Goal: Communication & Community: Answer question/provide support

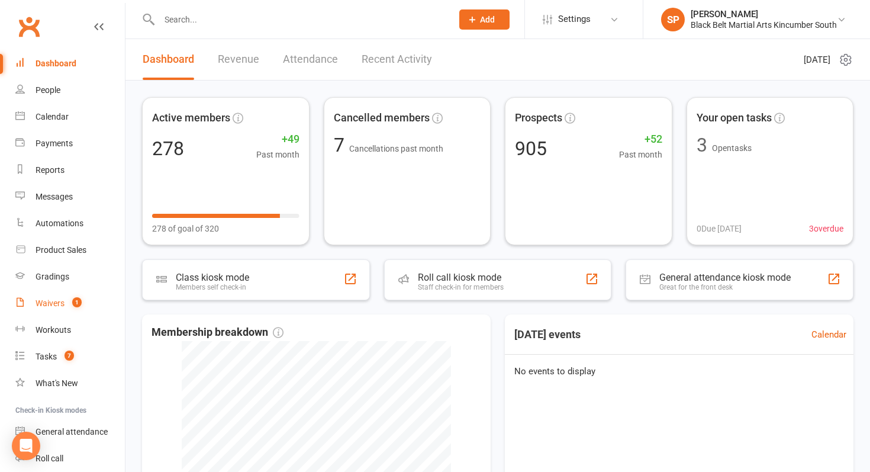
click at [80, 312] on link "Waivers 1" at bounding box center [69, 303] width 109 height 27
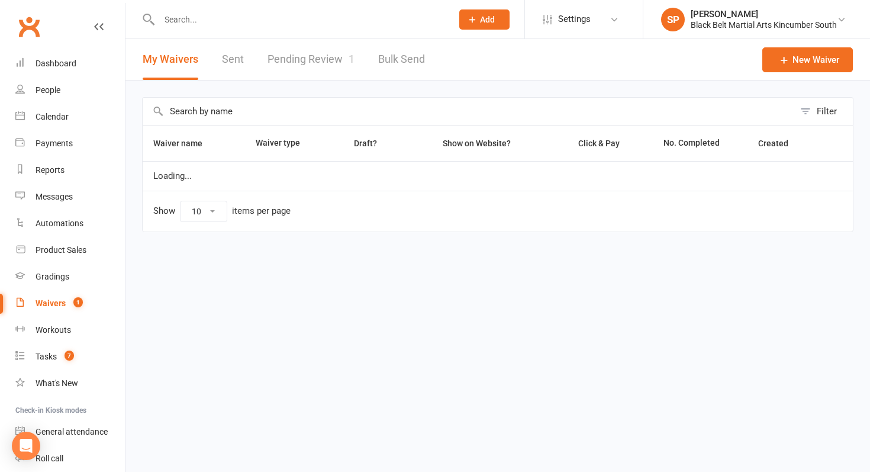
click at [310, 50] on link "Pending Review 1" at bounding box center [310, 59] width 87 height 41
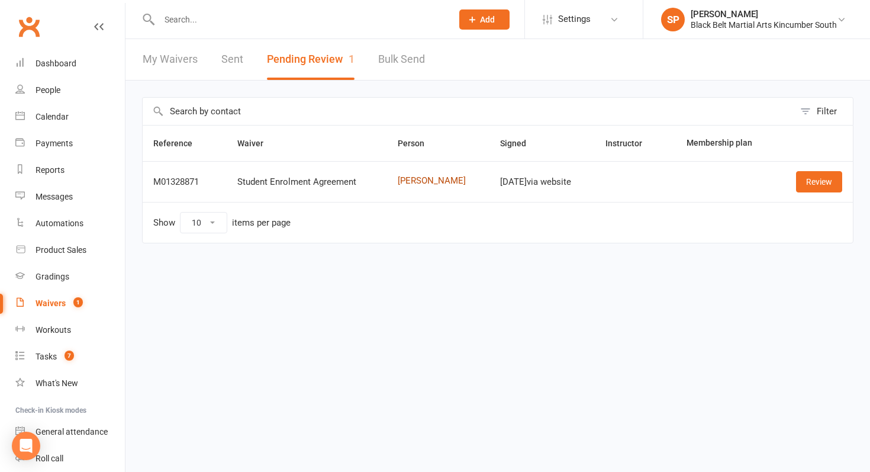
click at [424, 180] on link "[PERSON_NAME]" at bounding box center [438, 181] width 81 height 10
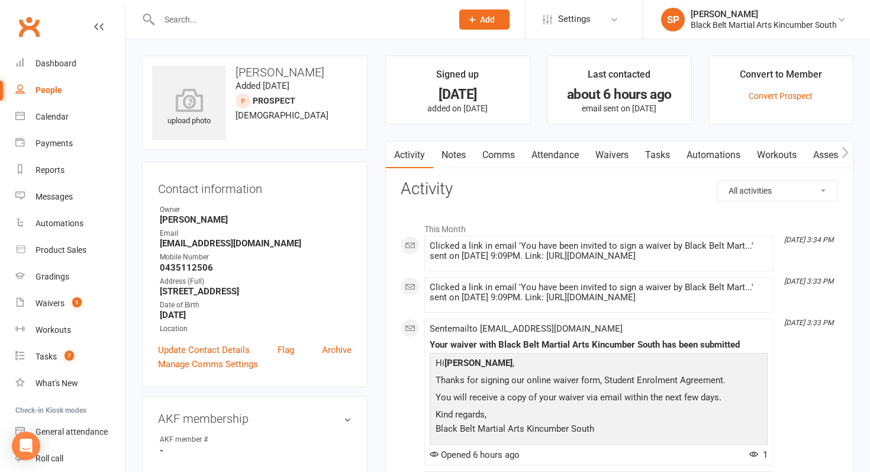
click at [631, 151] on link "Waivers" at bounding box center [612, 154] width 50 height 27
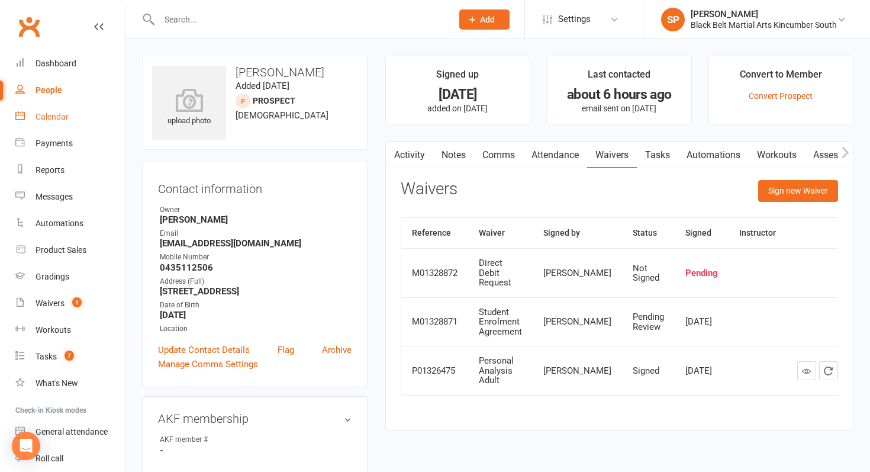
click at [70, 118] on link "Calendar" at bounding box center [69, 117] width 109 height 27
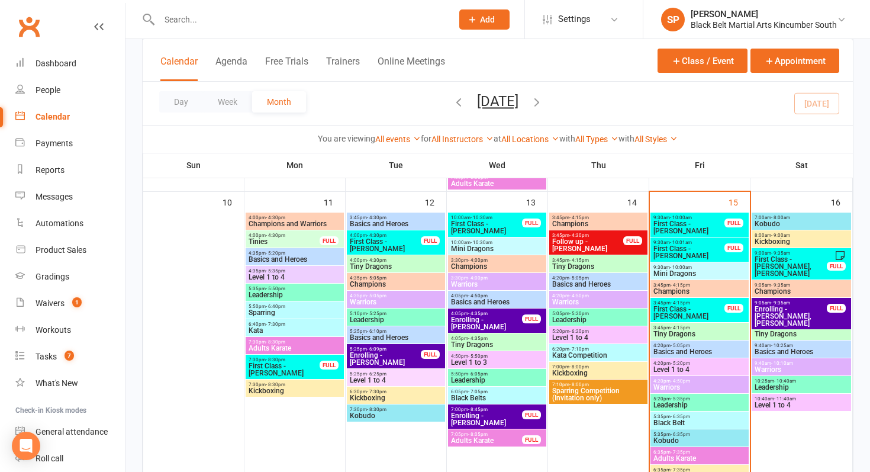
scroll to position [650, 0]
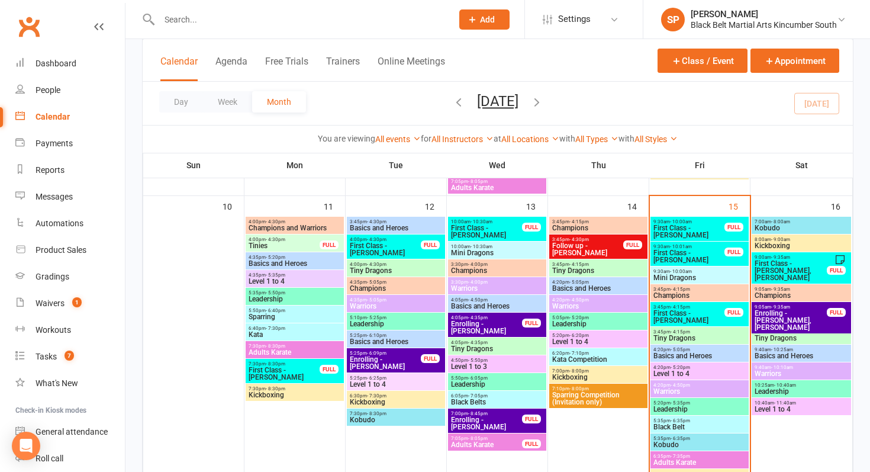
click at [776, 262] on span "First Class - [PERSON_NAME], [PERSON_NAME]" at bounding box center [790, 270] width 73 height 21
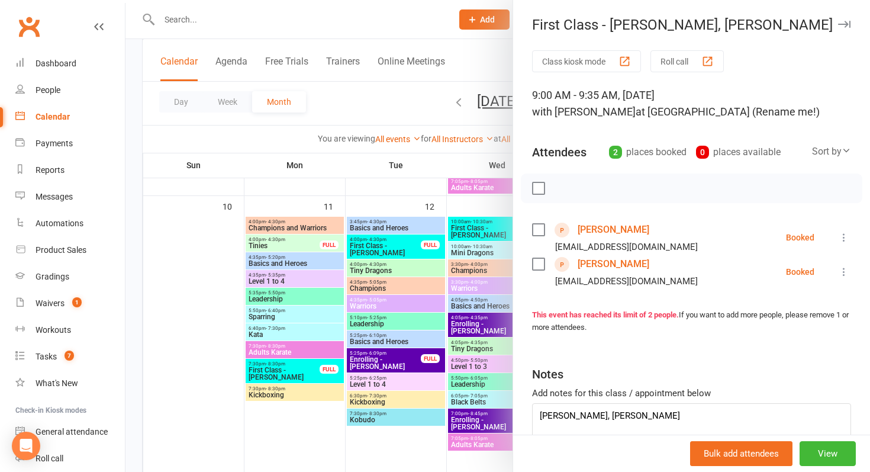
click at [622, 230] on link "[PERSON_NAME]" at bounding box center [613, 229] width 72 height 19
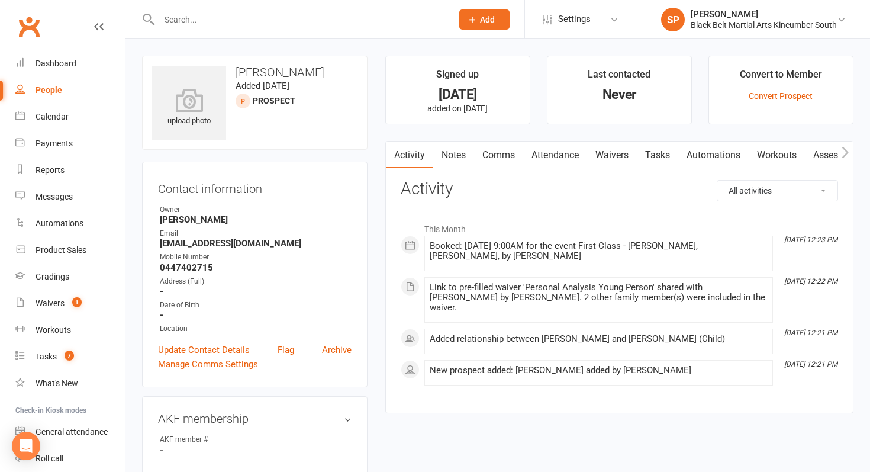
click at [603, 151] on link "Waivers" at bounding box center [612, 154] width 50 height 27
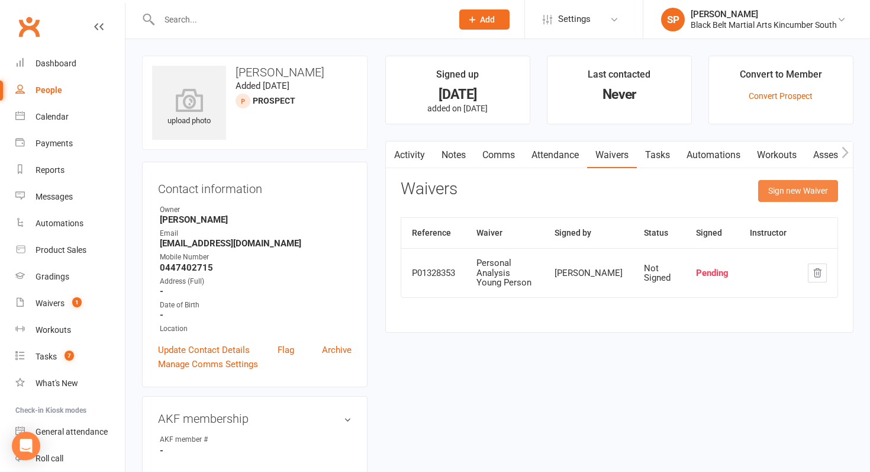
click at [799, 199] on button "Sign new Waiver" at bounding box center [798, 190] width 80 height 21
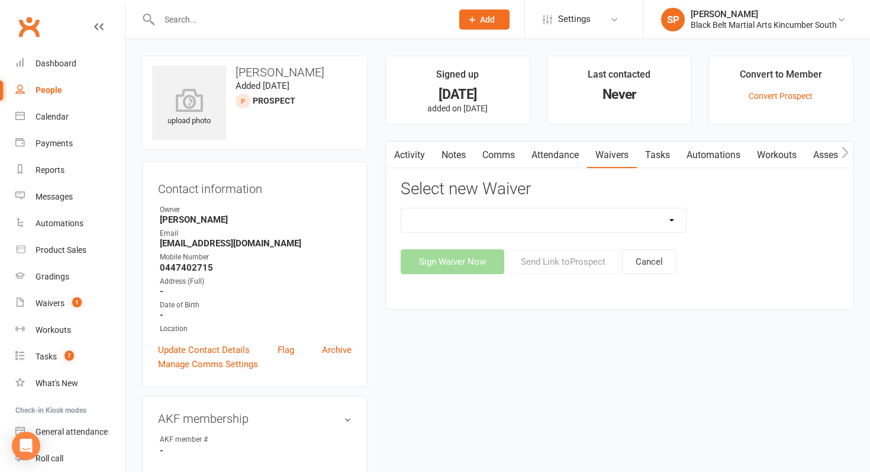
click at [565, 220] on select "Direct Debit Request Festival Enrolment Festival Trial Class Holiday Camp Waive…" at bounding box center [543, 220] width 285 height 24
select select "10335"
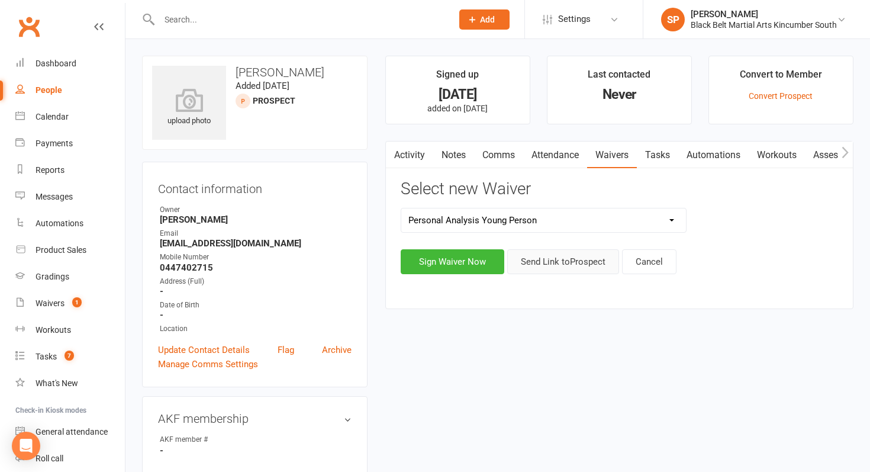
click at [572, 270] on button "Send Link to [GEOGRAPHIC_DATA]" at bounding box center [563, 261] width 112 height 25
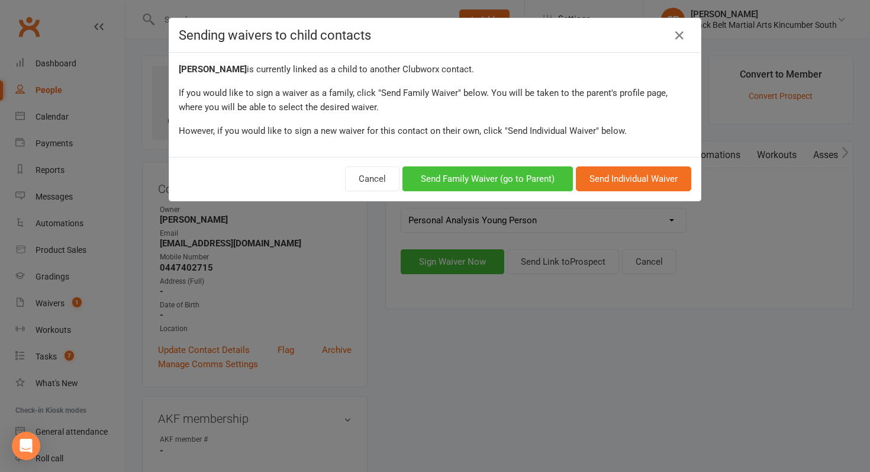
click at [528, 175] on button "Send Family Waiver (go to Parent)" at bounding box center [487, 178] width 170 height 25
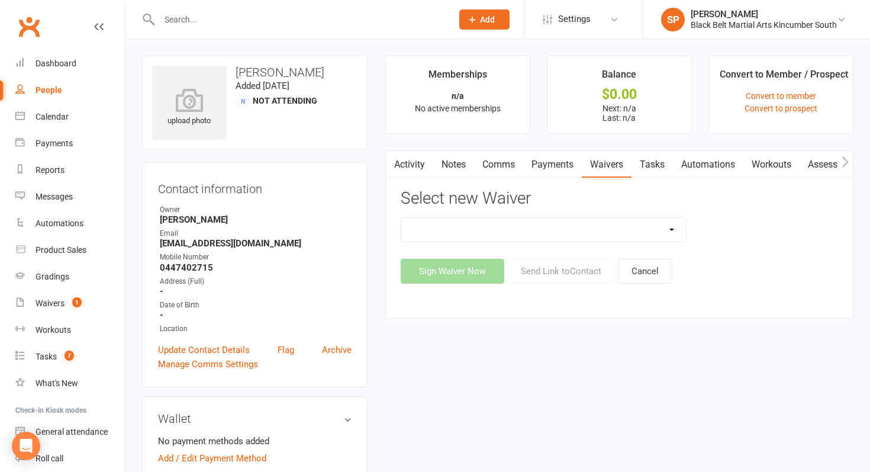
click at [555, 227] on select "Direct Debit Request Festival Enrolment Festival Trial Class Holiday Camp Waive…" at bounding box center [543, 230] width 285 height 24
select select "10335"
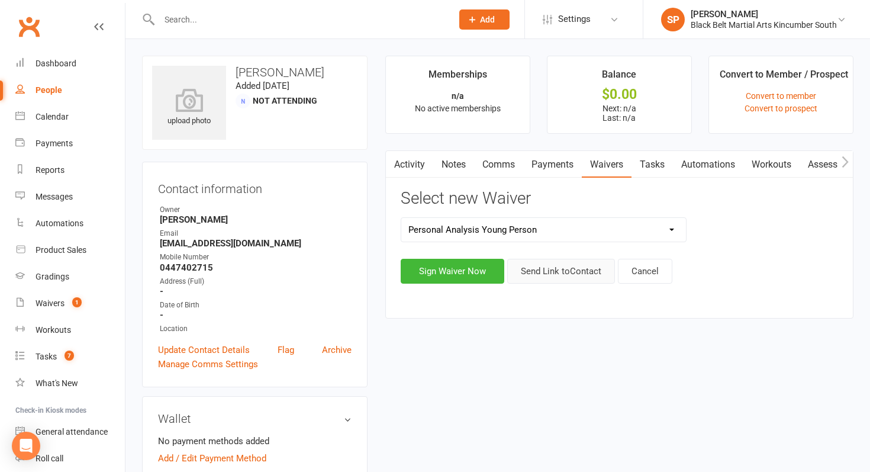
click at [570, 276] on button "Send Link to Contact" at bounding box center [561, 271] width 108 height 25
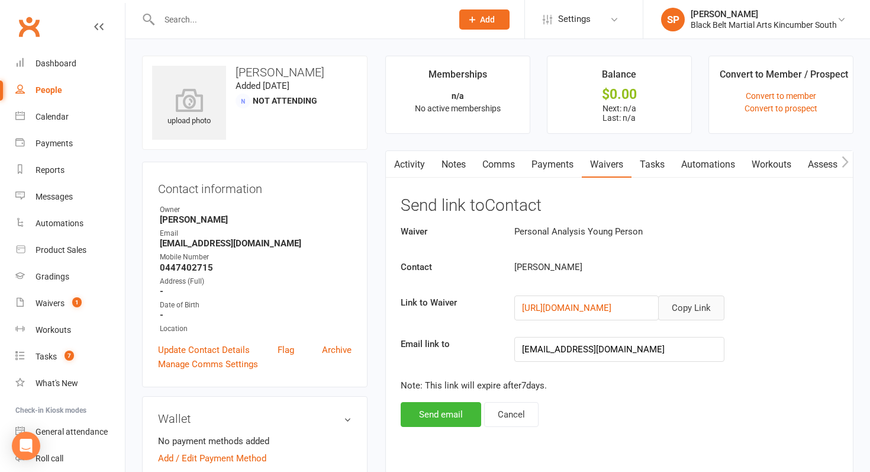
click at [683, 304] on button "Copy Link" at bounding box center [691, 307] width 66 height 25
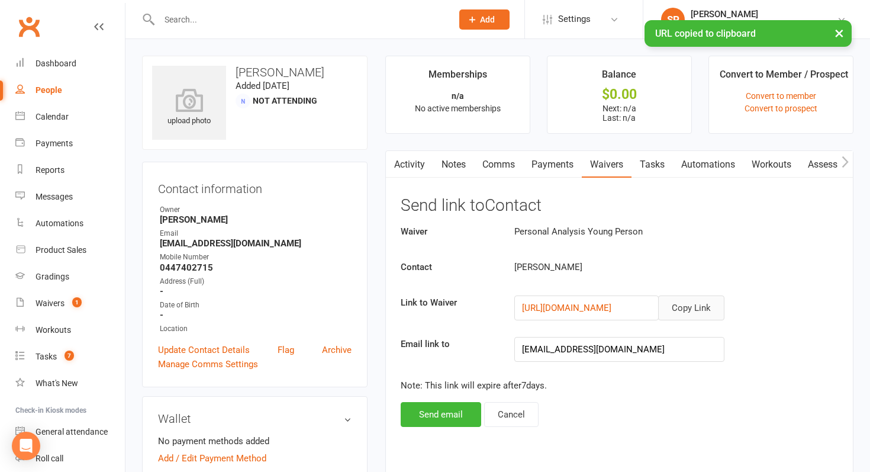
click at [466, 157] on link "Notes" at bounding box center [453, 164] width 41 height 27
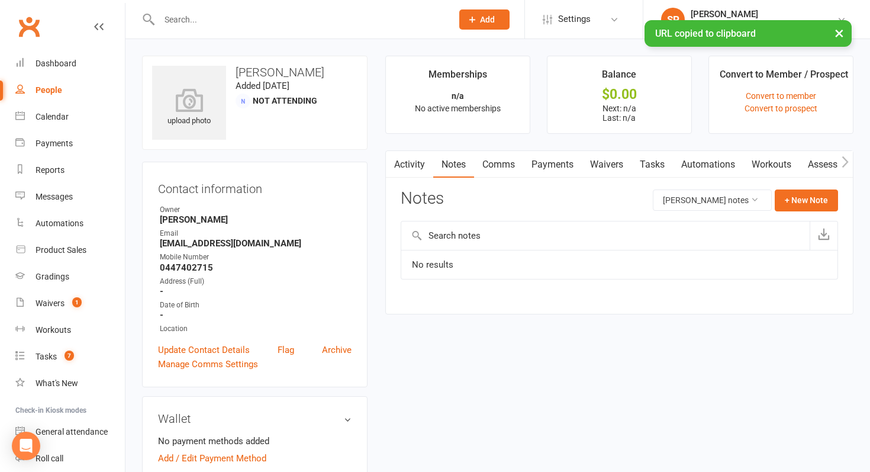
click at [500, 165] on link "Comms" at bounding box center [498, 164] width 49 height 27
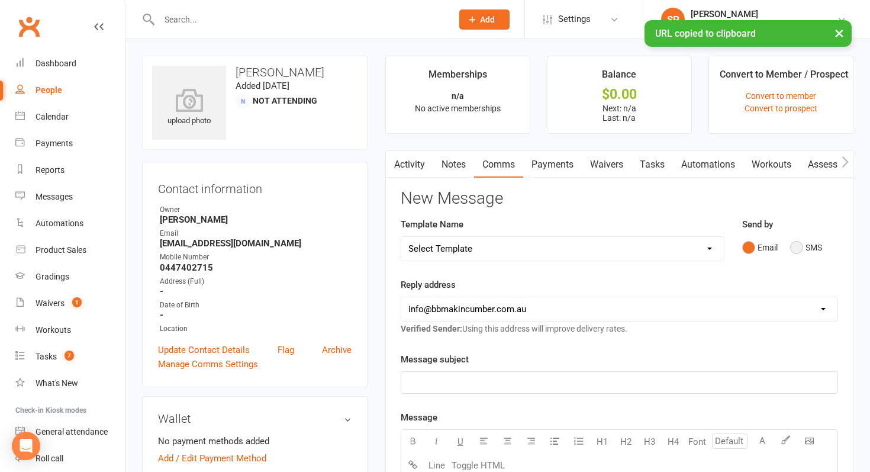
click at [812, 240] on button "SMS" at bounding box center [806, 247] width 32 height 22
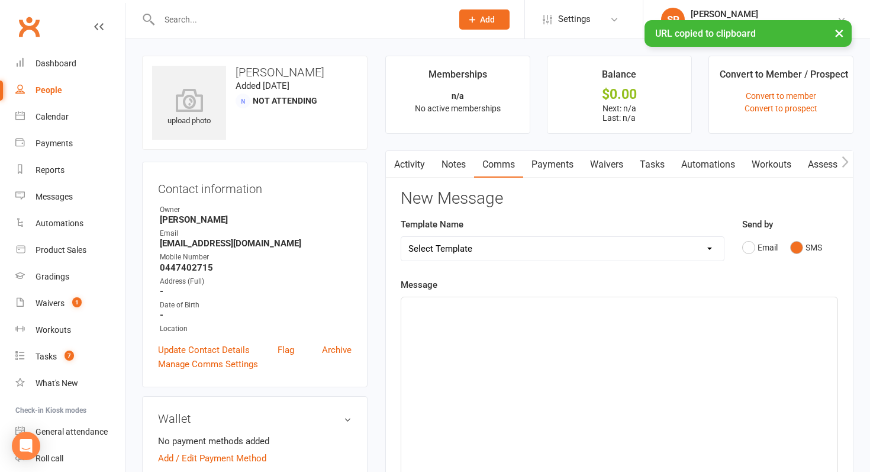
click at [656, 385] on div "﻿" at bounding box center [619, 385] width 436 height 177
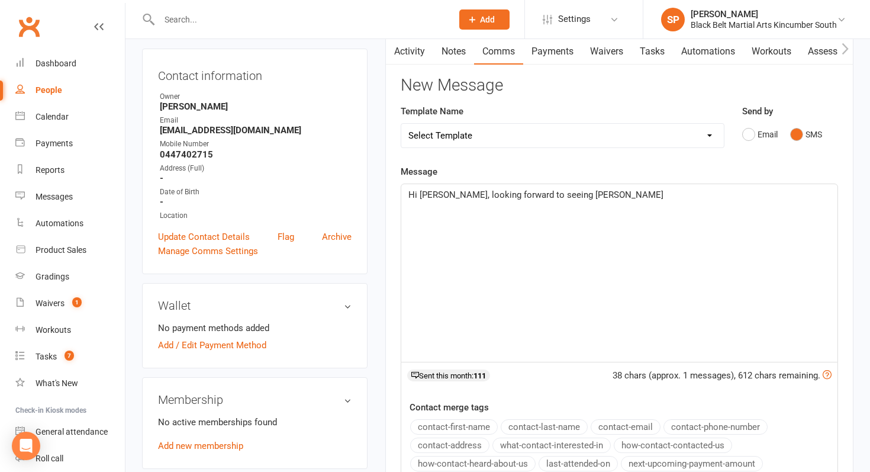
scroll to position [112, 0]
click at [617, 129] on select "Select Template [SMS] Birthday Invite Text [Email] Birthday Party [Email] Happy…" at bounding box center [562, 136] width 322 height 24
select select "7"
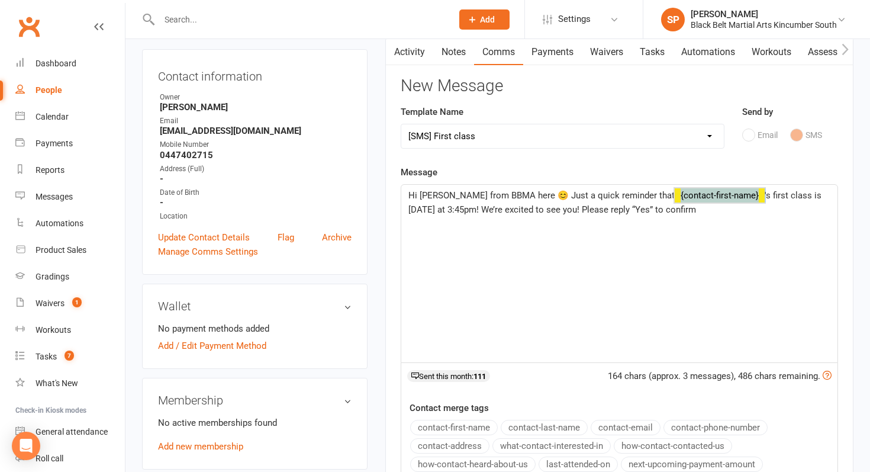
drag, startPoint x: 756, startPoint y: 195, endPoint x: 664, endPoint y: 191, distance: 91.2
click at [664, 191] on p "Hi [PERSON_NAME] from BBMA here 😊 Just a quick reminder that ﻿ {contact-first-n…" at bounding box center [619, 202] width 422 height 28
click at [786, 196] on span "Hi [PERSON_NAME] from BBMA here 😊 Just a quick reminder that [PERSON_NAME] and …" at bounding box center [612, 202] width 409 height 25
drag, startPoint x: 437, startPoint y: 208, endPoint x: 404, endPoint y: 207, distance: 33.1
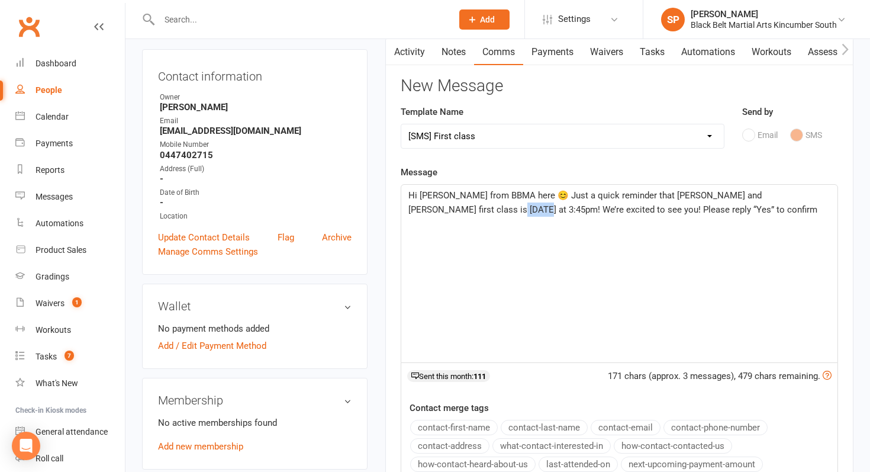
click at [404, 207] on div "Hi [PERSON_NAME] from BBMA here 😊 Just a quick reminder that [PERSON_NAME] and …" at bounding box center [619, 273] width 436 height 177
click at [456, 193] on span "Hi [PERSON_NAME] from BBMA here 😊 Just a quick reminder that [PERSON_NAME] and …" at bounding box center [612, 202] width 409 height 25
click at [668, 211] on p "Hi Sensei Gabby from BBMA here 😊 Just a quick reminder that [PERSON_NAME] and […" at bounding box center [619, 202] width 422 height 28
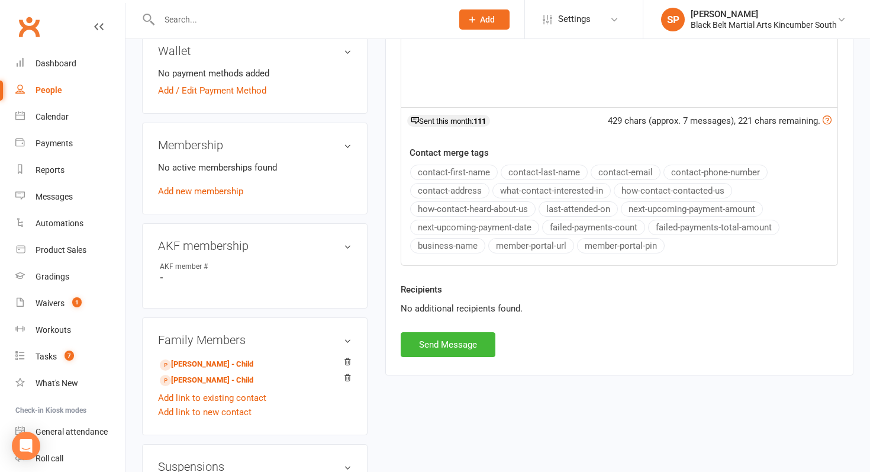
scroll to position [395, 0]
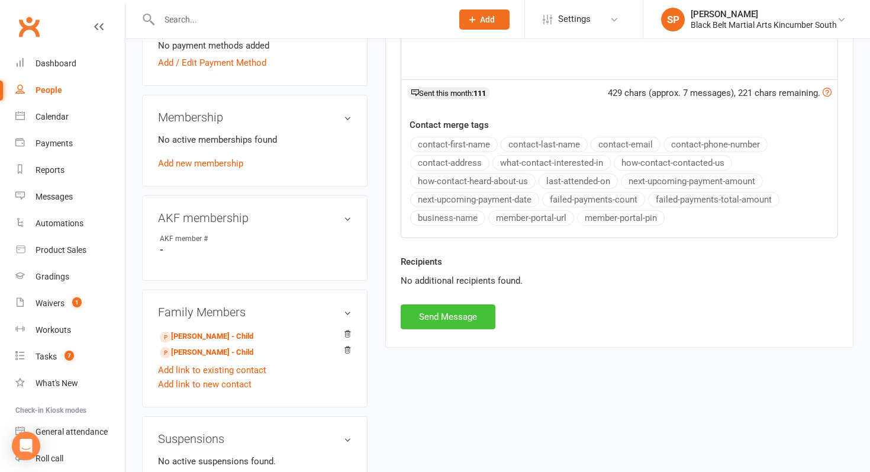
click at [448, 315] on button "Send Message" at bounding box center [448, 316] width 95 height 25
select select
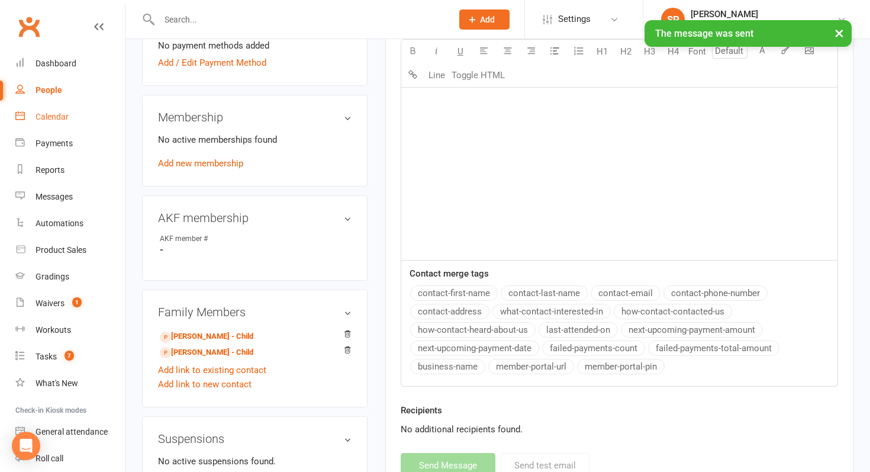
click at [73, 117] on link "Calendar" at bounding box center [69, 117] width 109 height 27
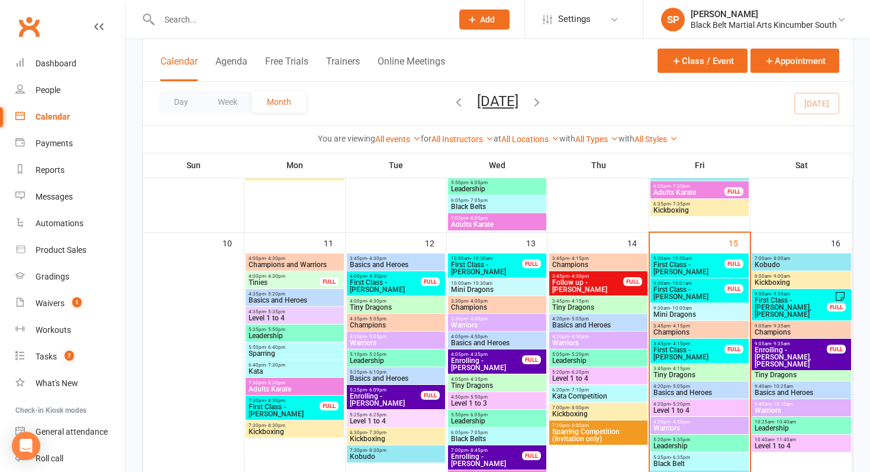
scroll to position [638, 0]
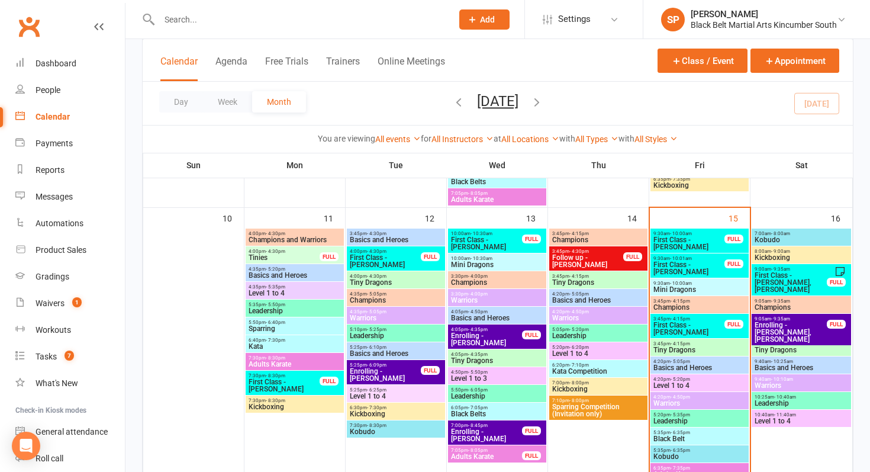
click at [775, 325] on span "Enrolling - [PERSON_NAME], [PERSON_NAME]" at bounding box center [790, 331] width 73 height 21
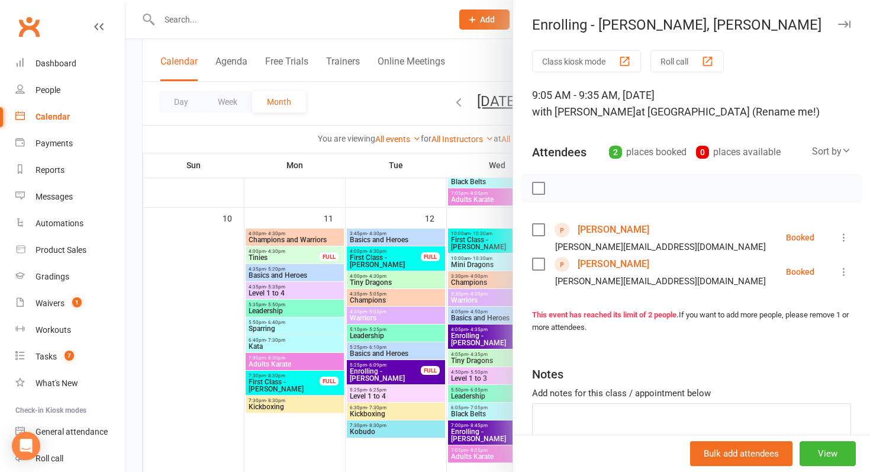
click at [608, 227] on link "[PERSON_NAME]" at bounding box center [613, 229] width 72 height 19
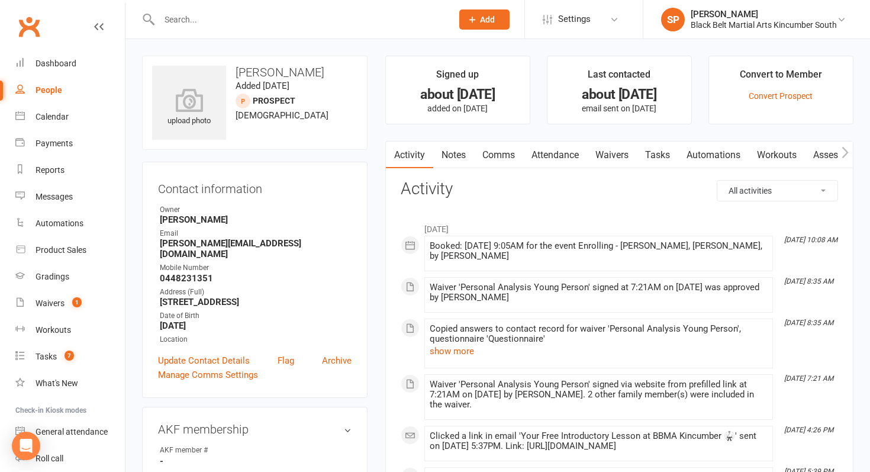
click at [509, 151] on link "Comms" at bounding box center [498, 154] width 49 height 27
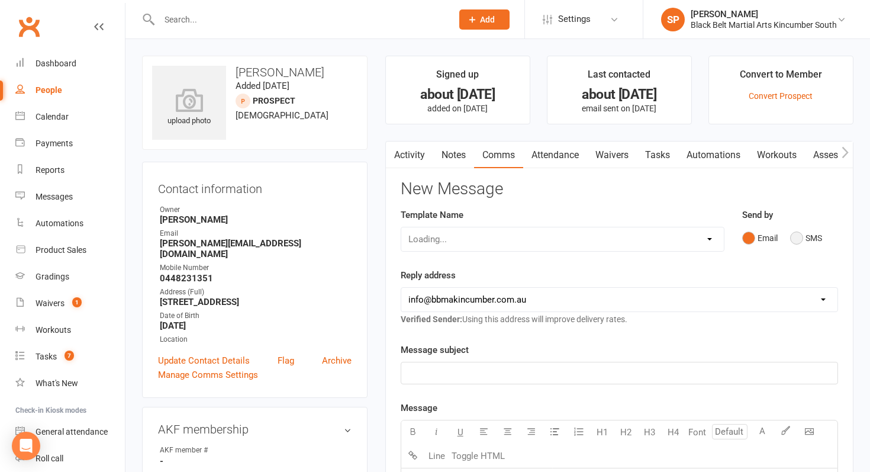
click at [805, 239] on button "SMS" at bounding box center [806, 238] width 32 height 22
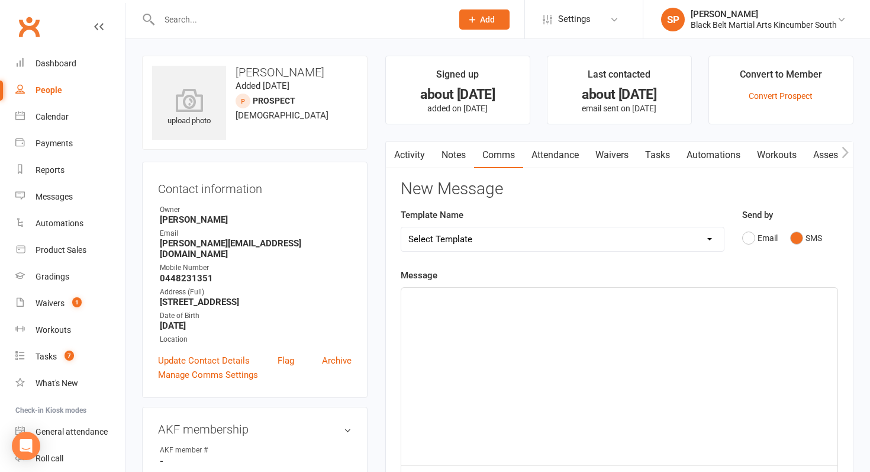
click at [690, 317] on div "﻿" at bounding box center [619, 376] width 436 height 177
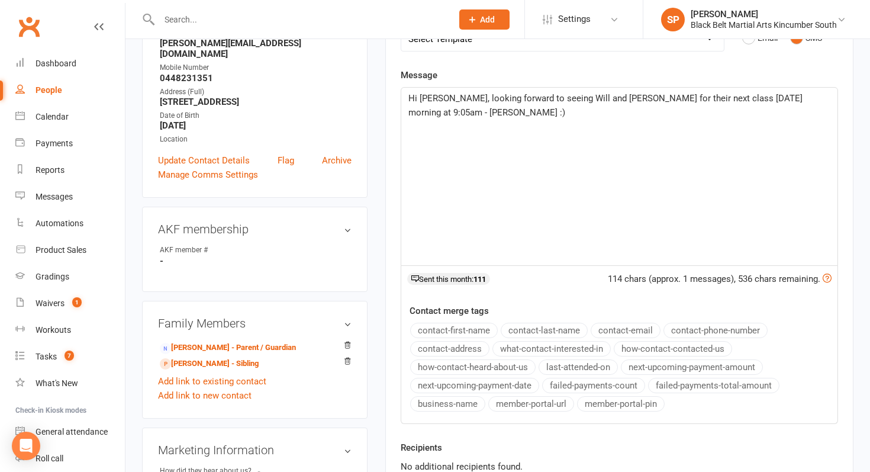
scroll to position [551, 0]
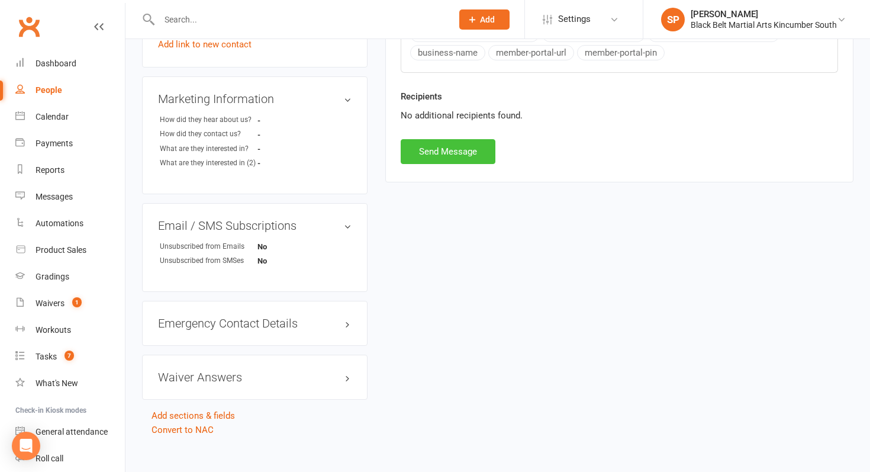
click at [437, 149] on button "Send Message" at bounding box center [448, 151] width 95 height 25
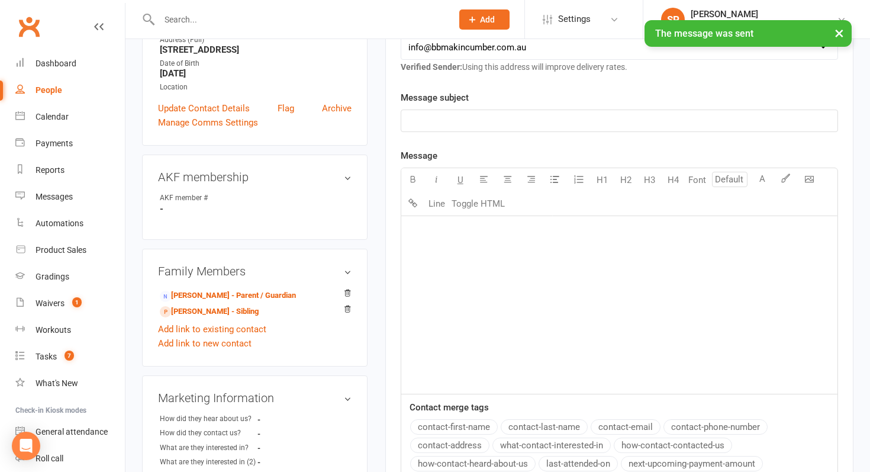
scroll to position [0, 0]
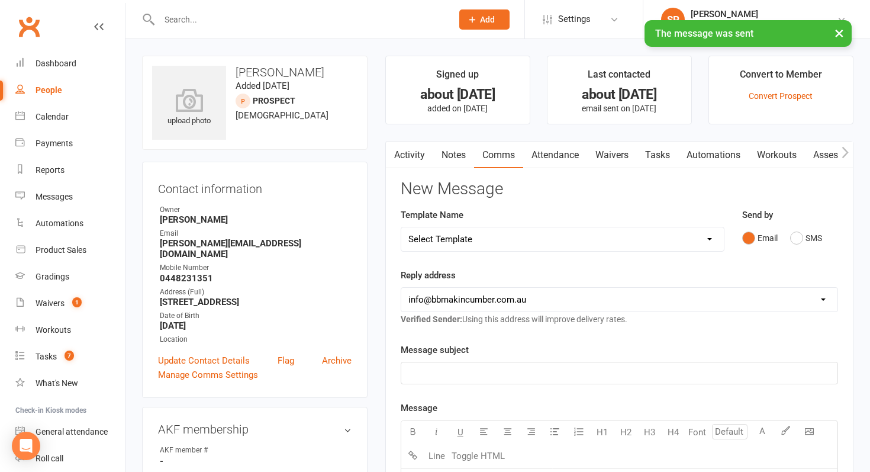
click at [405, 165] on link "Activity" at bounding box center [409, 154] width 47 height 27
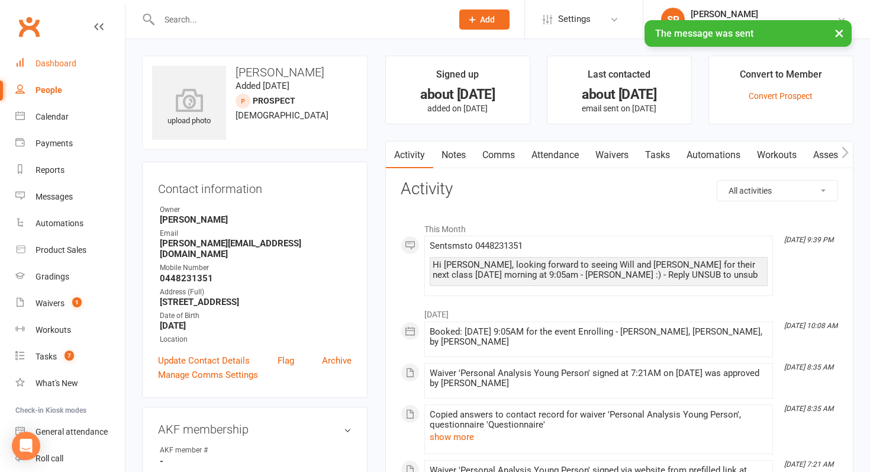
click at [60, 64] on div "Dashboard" at bounding box center [55, 63] width 41 height 9
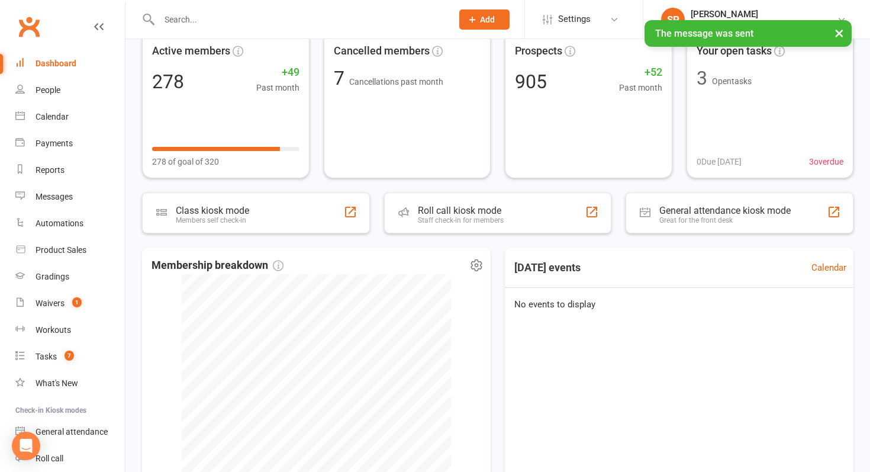
scroll to position [68, 0]
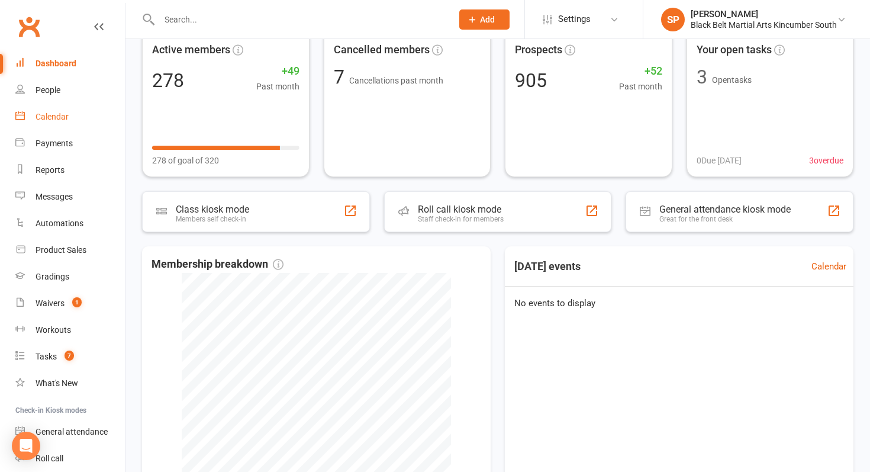
click at [44, 112] on div "Calendar" at bounding box center [51, 116] width 33 height 9
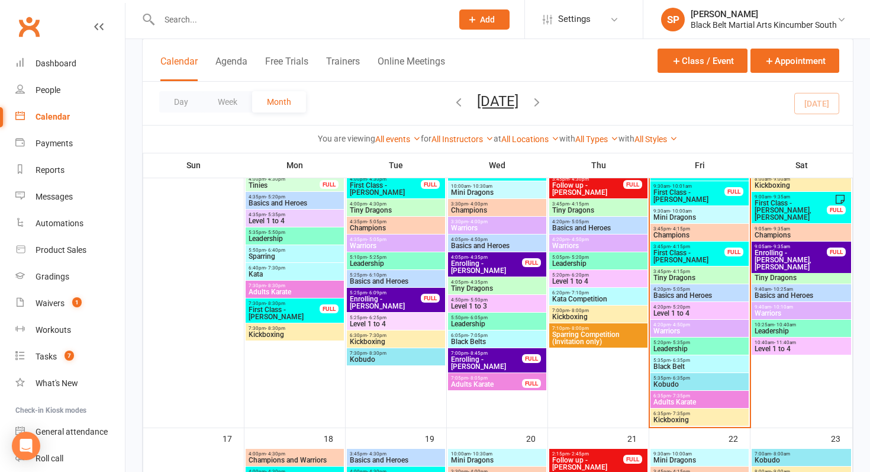
scroll to position [682, 0]
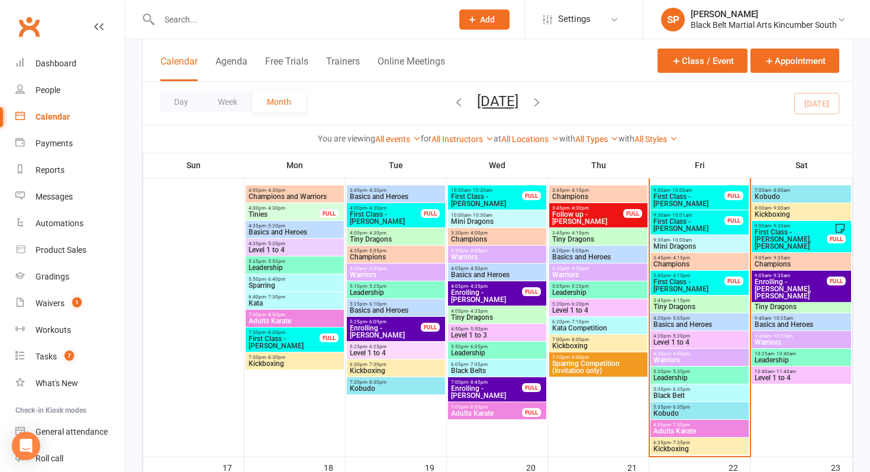
click at [772, 235] on span "First Class - [PERSON_NAME], [PERSON_NAME]" at bounding box center [790, 238] width 73 height 21
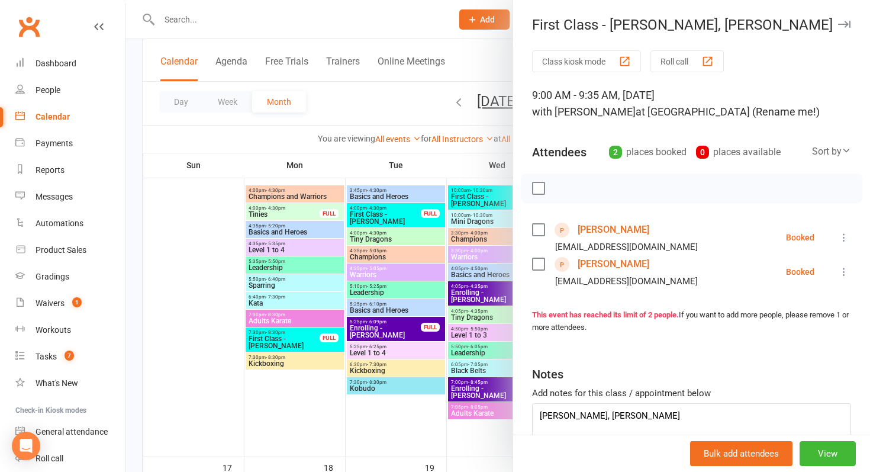
click at [453, 433] on div at bounding box center [497, 236] width 744 height 472
